Goal: Navigation & Orientation: Understand site structure

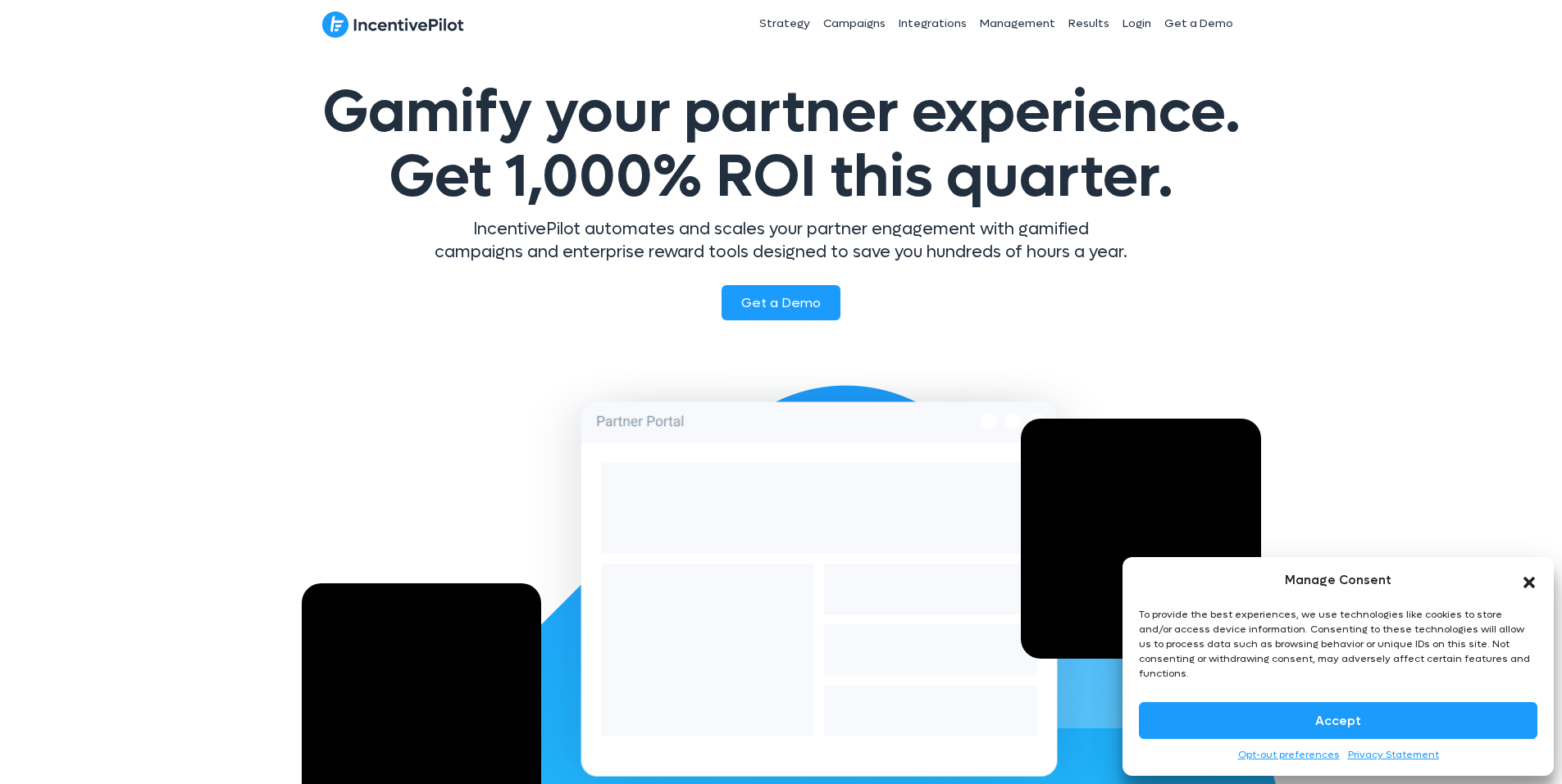
click at [1291, 721] on button "Accept" at bounding box center [1337, 721] width 398 height 37
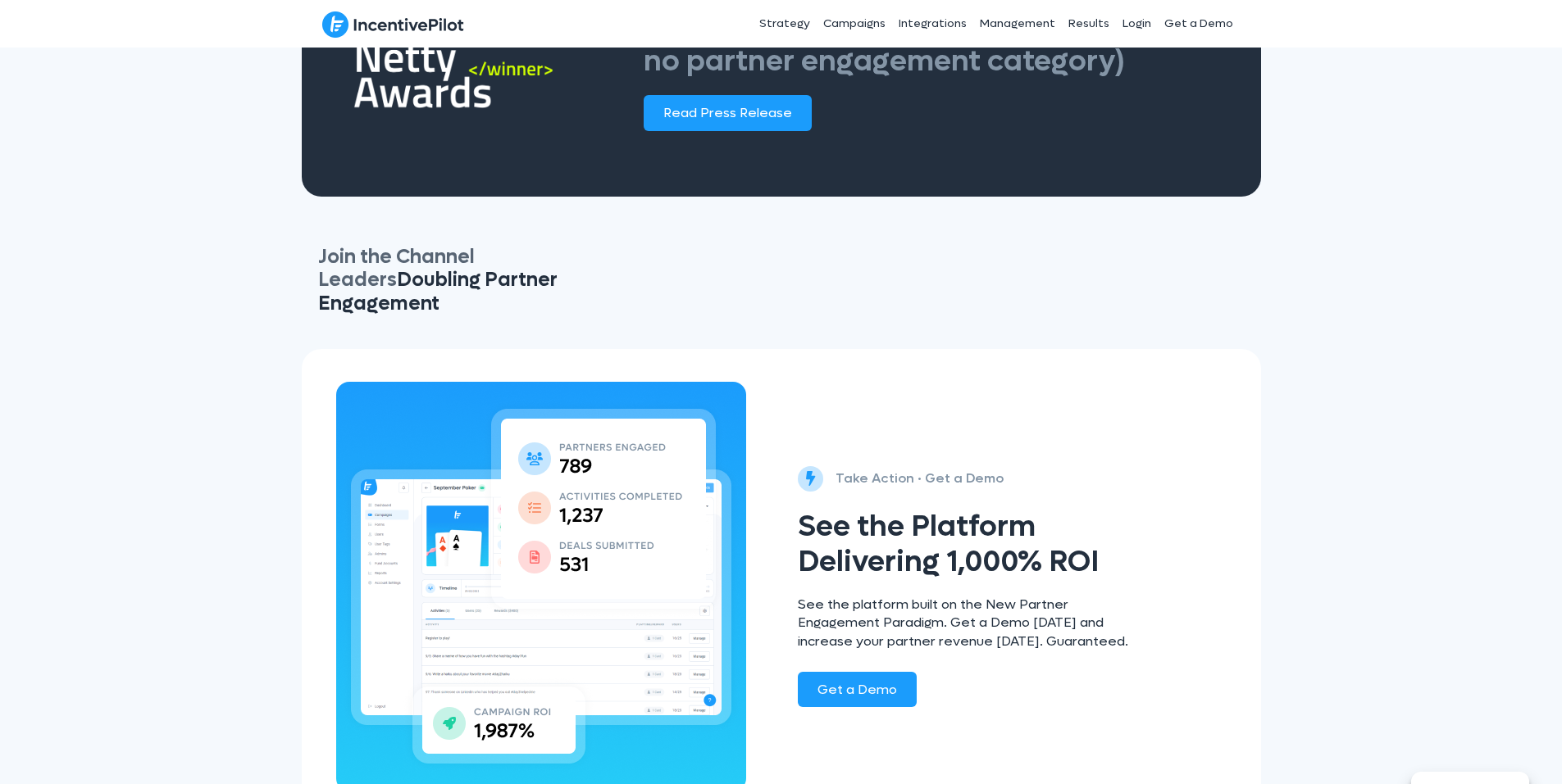
scroll to position [2784, 0]
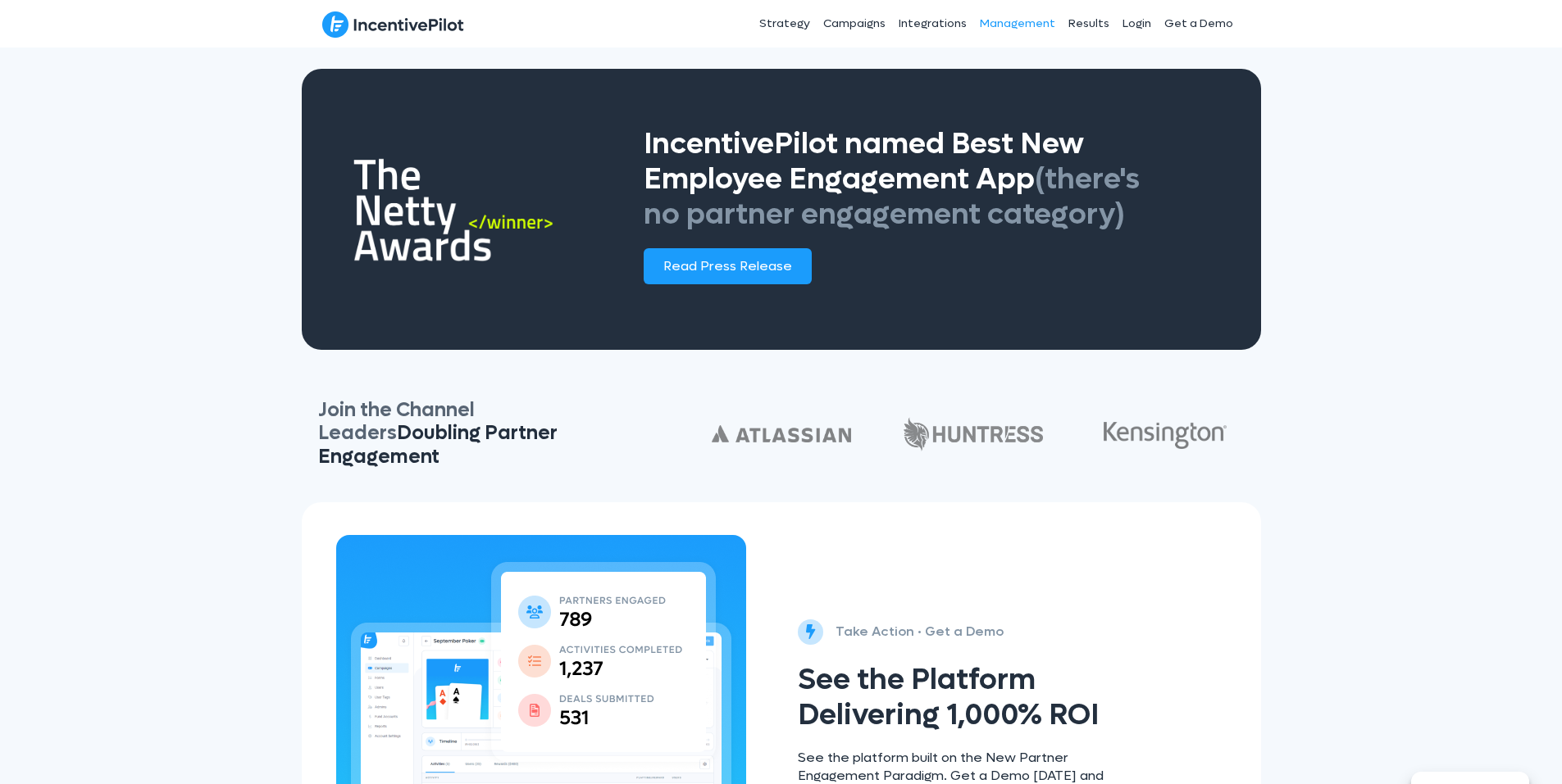
click at [1021, 27] on link "Management" at bounding box center [1017, 23] width 88 height 41
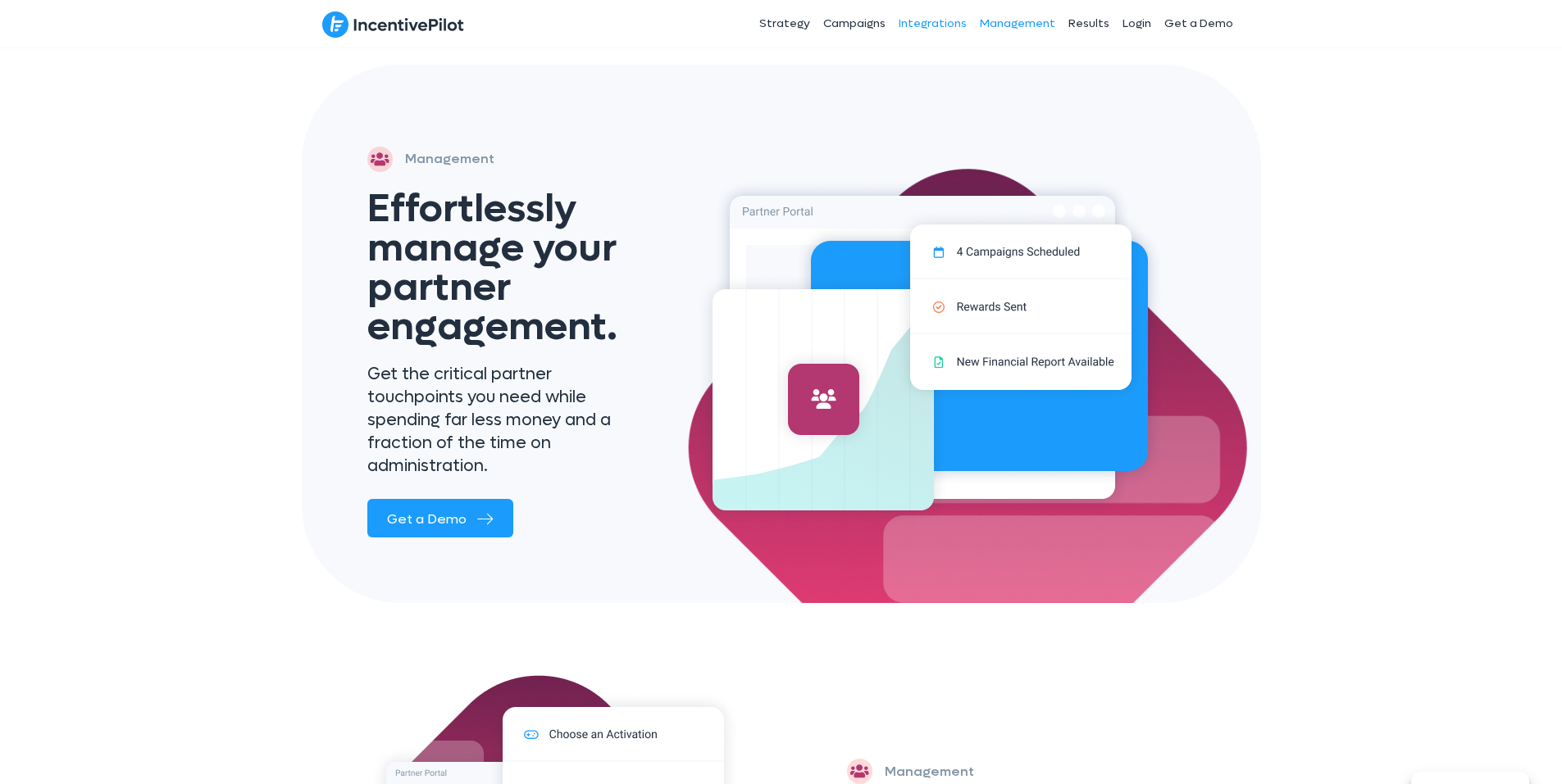
click at [950, 31] on link "Integrations" at bounding box center [933, 23] width 81 height 41
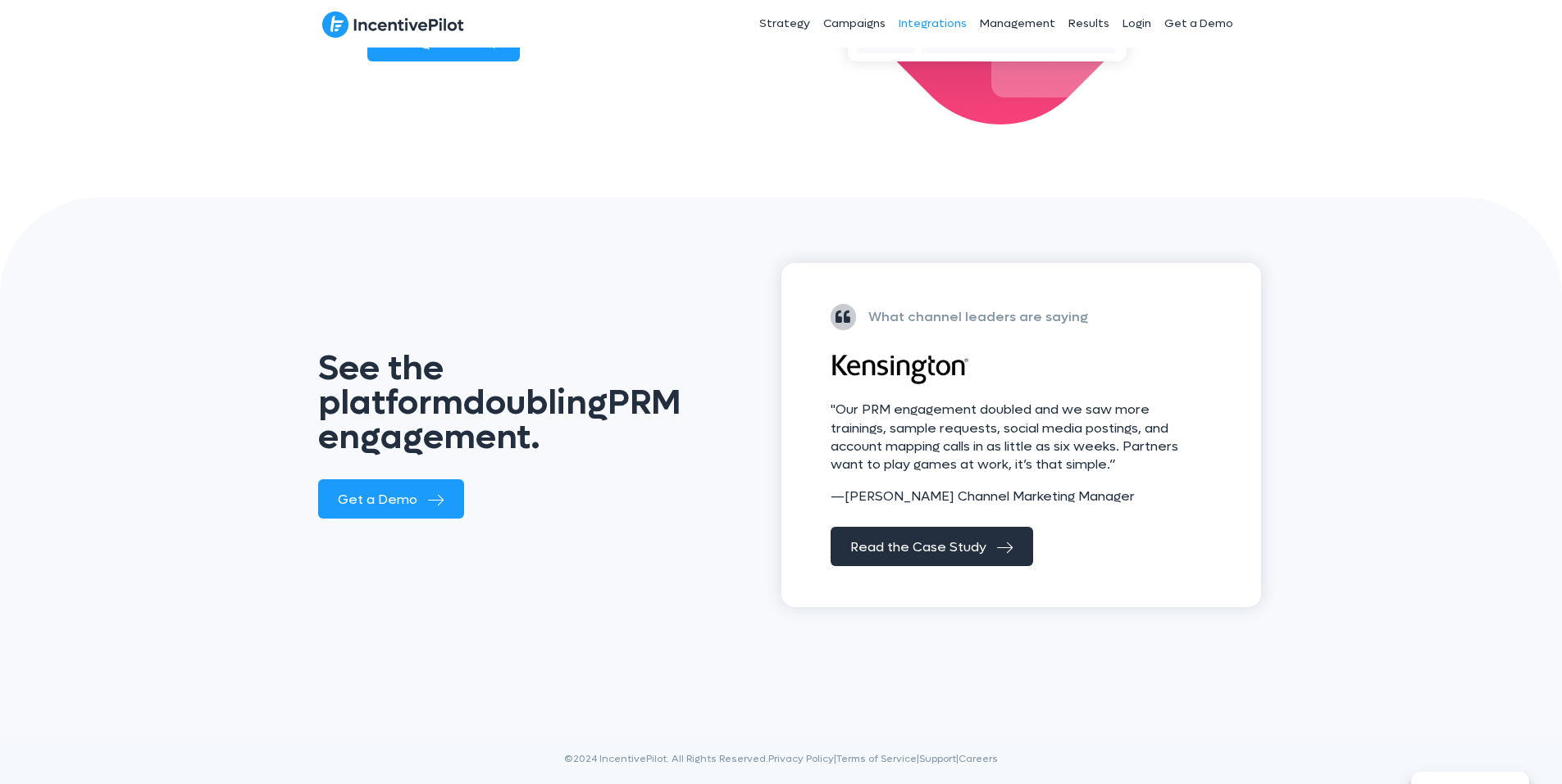
scroll to position [1890, 0]
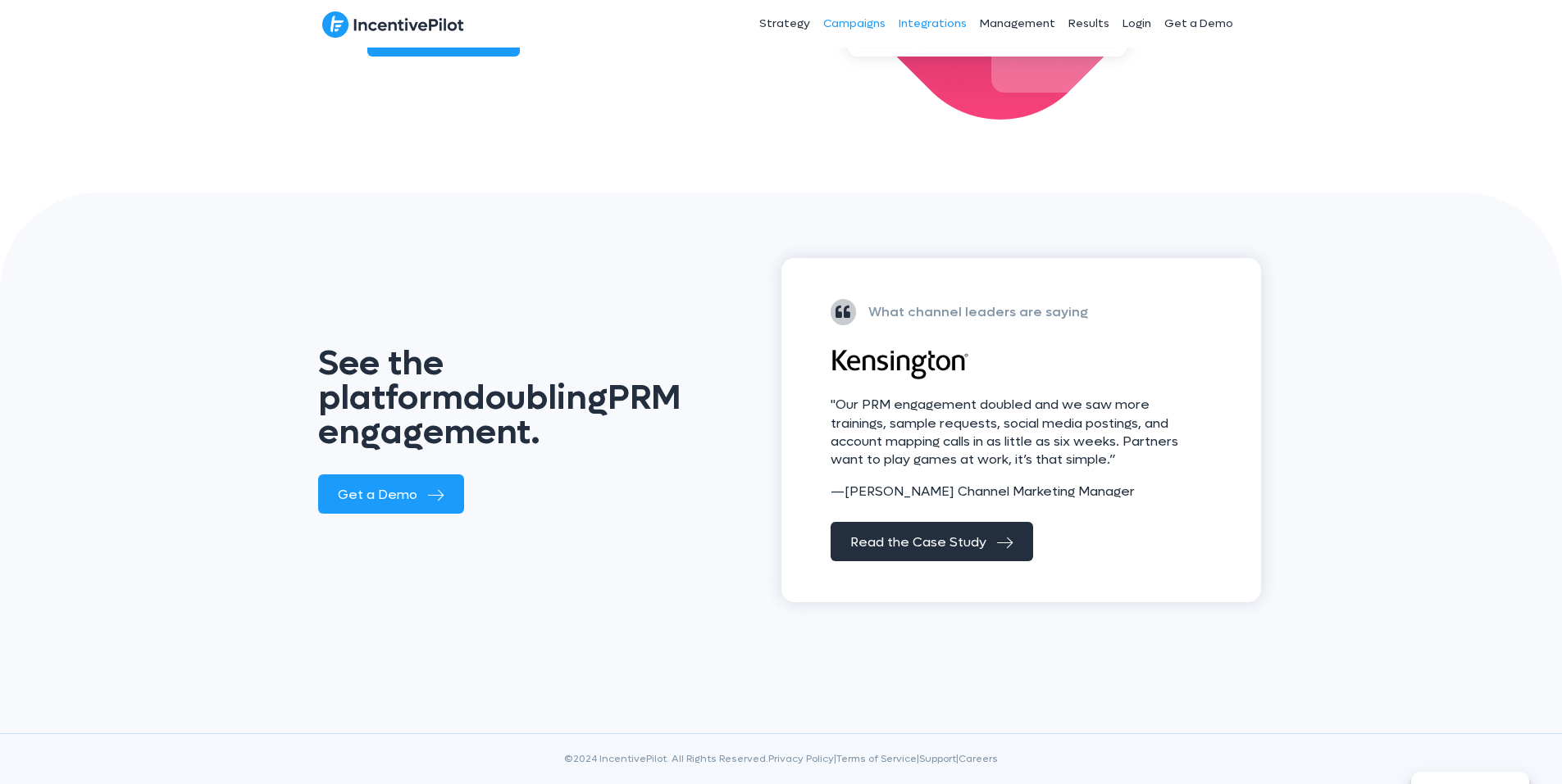
click at [862, 21] on link "Campaigns" at bounding box center [854, 23] width 76 height 41
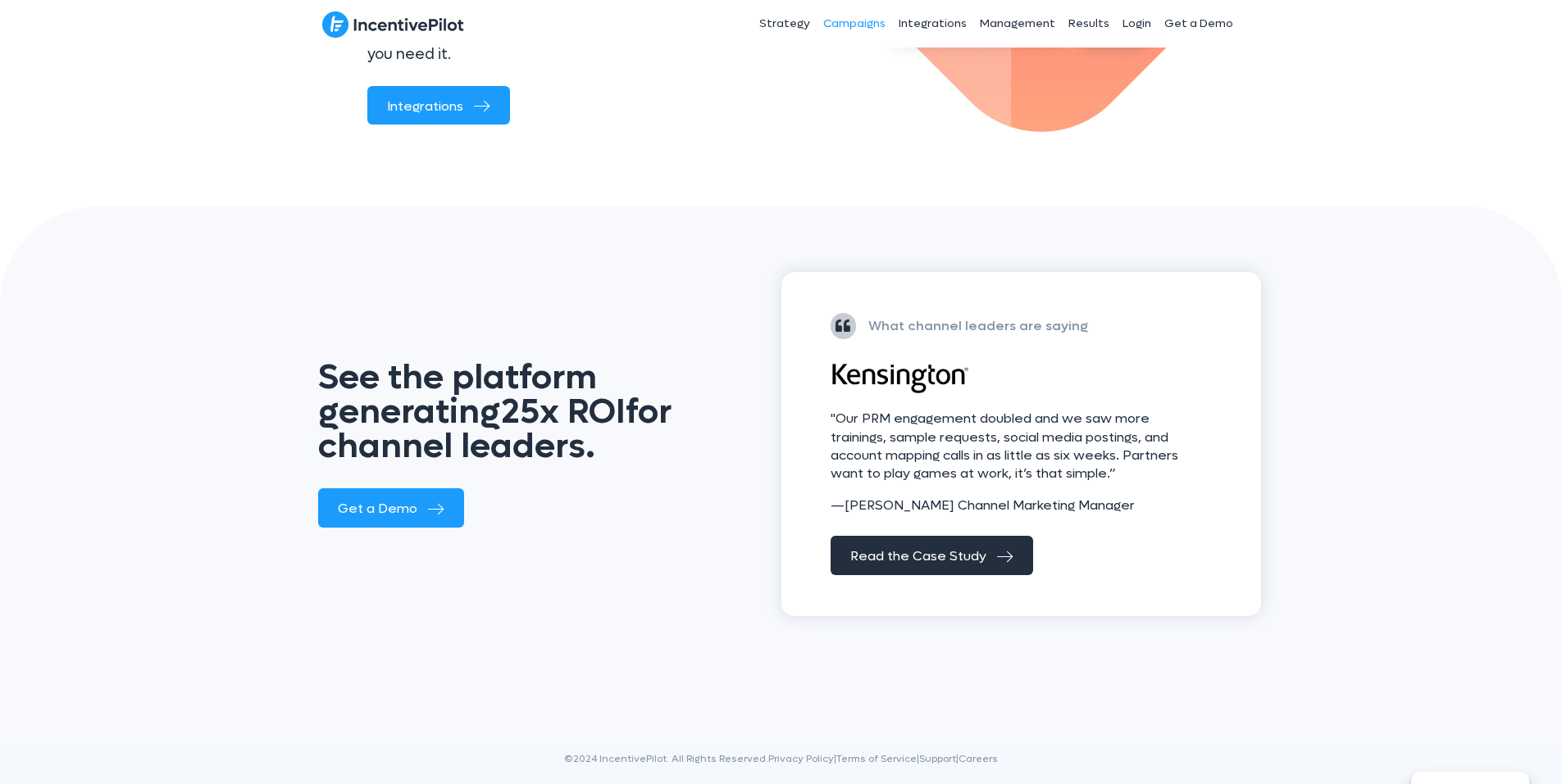
scroll to position [2054, 0]
